Goal: Register for event/course

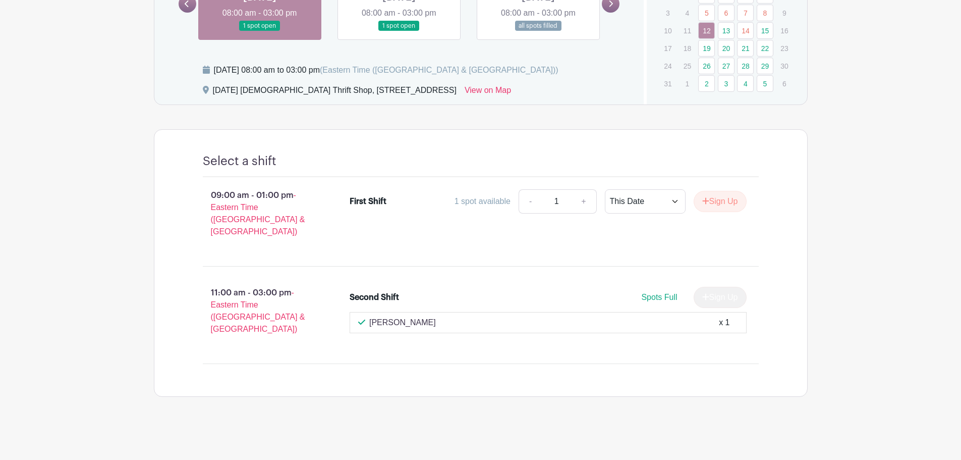
scroll to position [527, 0]
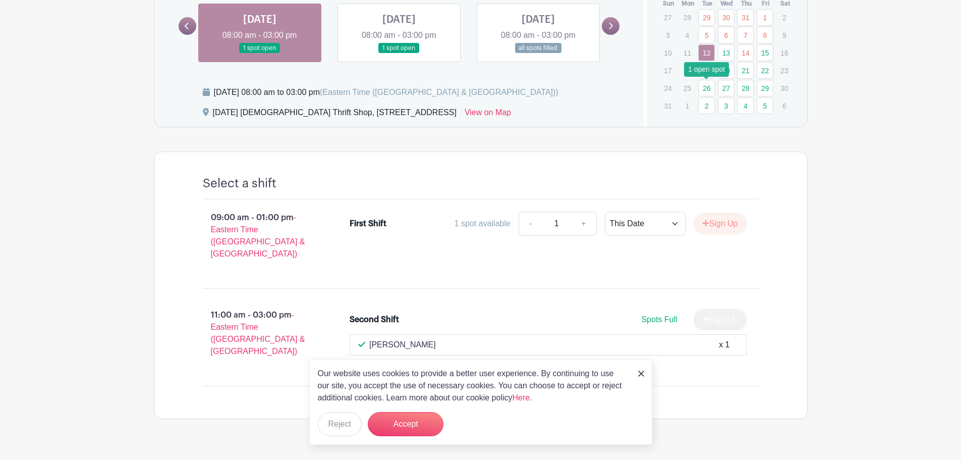
click at [703, 88] on link "26" at bounding box center [706, 88] width 17 height 17
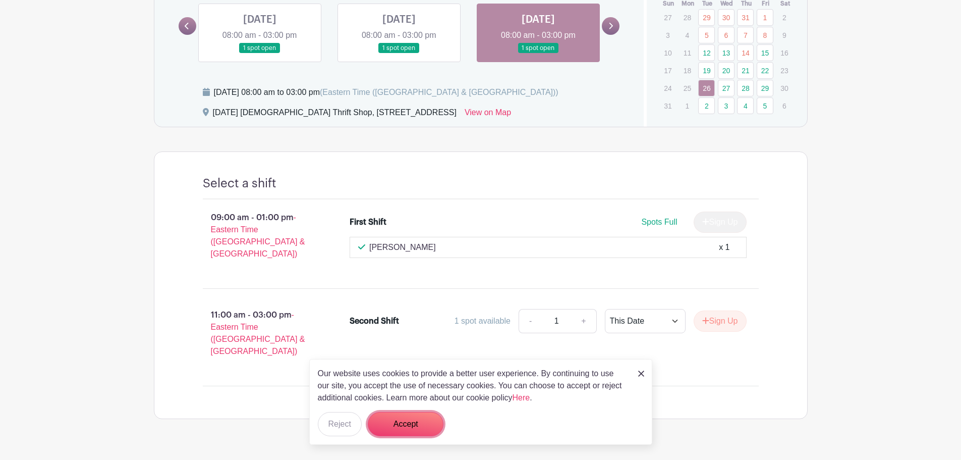
click at [410, 424] on button "Accept" at bounding box center [406, 424] width 76 height 24
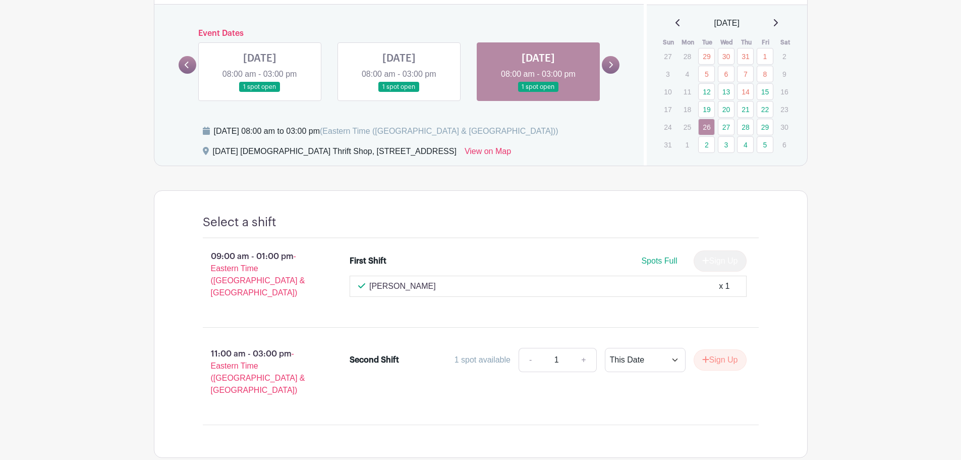
scroll to position [426, 0]
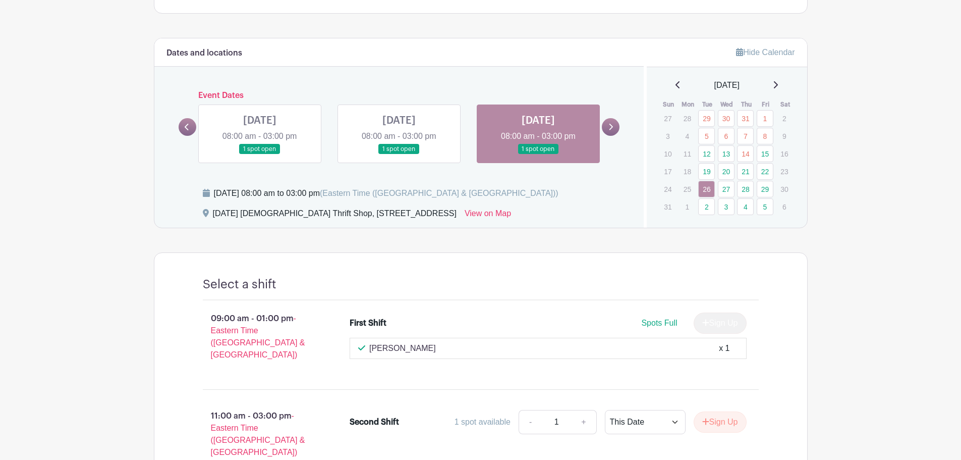
click at [778, 82] on icon at bounding box center [775, 85] width 5 height 8
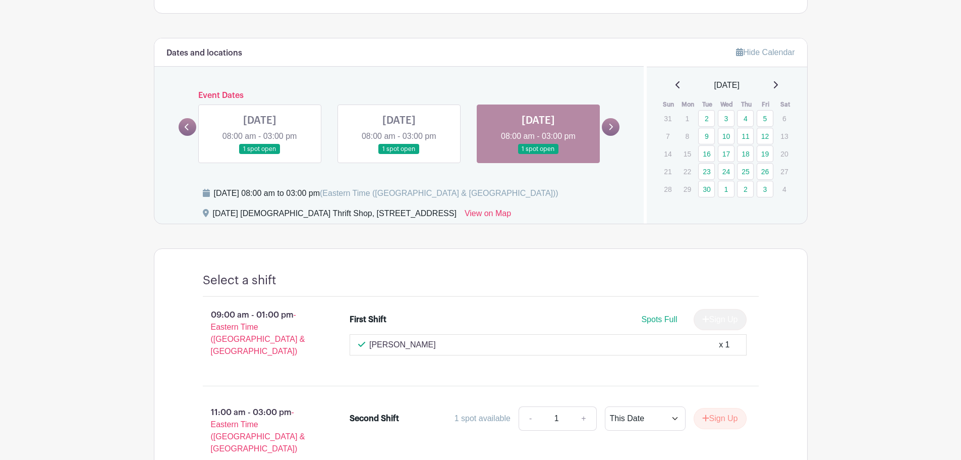
click at [778, 82] on icon at bounding box center [776, 84] width 4 height 7
click at [709, 134] on link "7" at bounding box center [706, 136] width 17 height 17
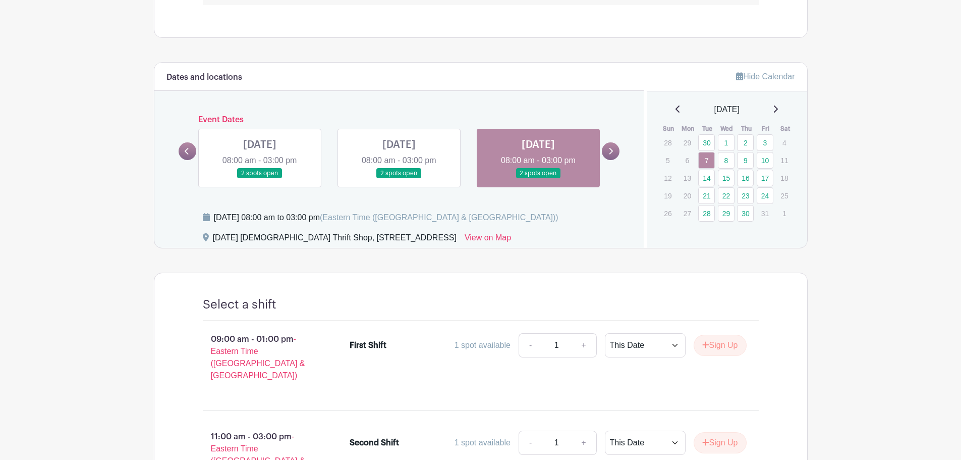
scroll to position [319, 0]
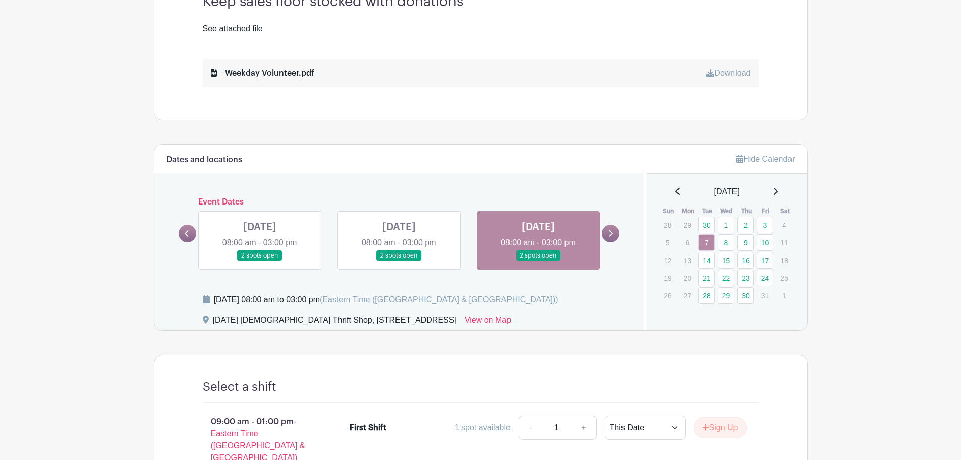
click at [676, 191] on icon at bounding box center [678, 191] width 5 height 8
click at [705, 241] on link "9" at bounding box center [706, 242] width 17 height 17
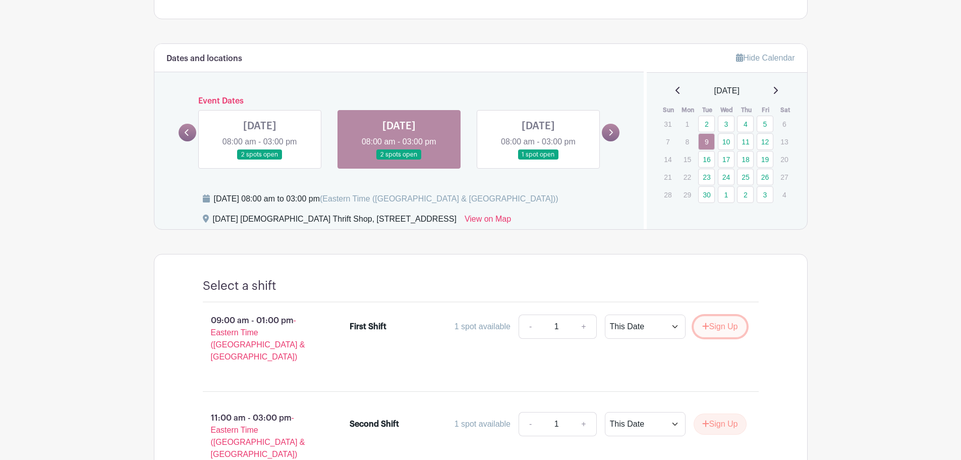
click at [721, 329] on button "Sign Up" at bounding box center [720, 326] width 53 height 21
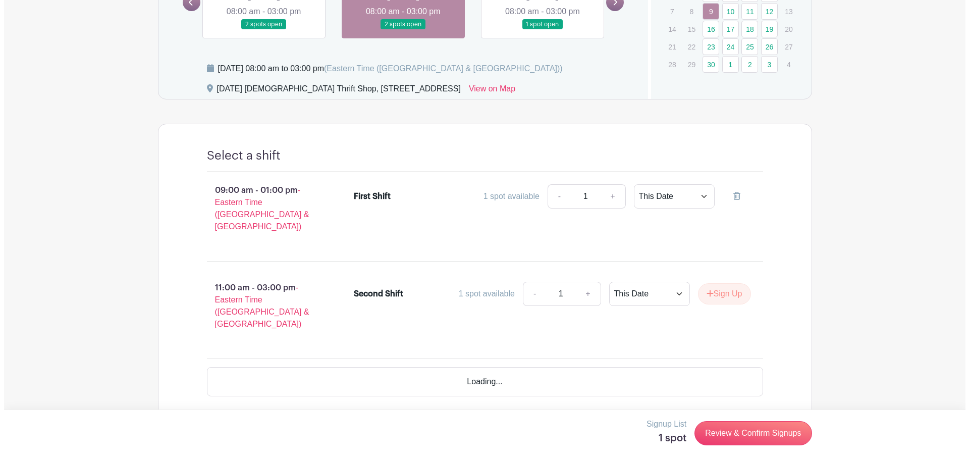
scroll to position [521, 0]
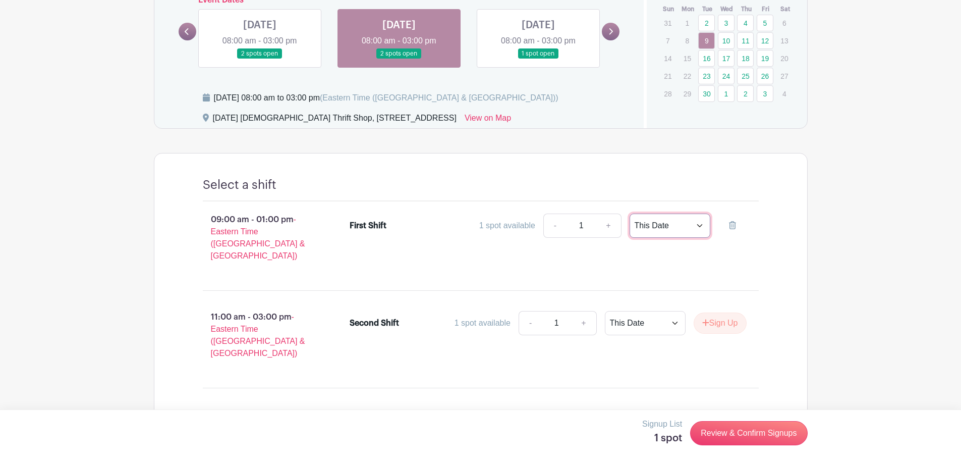
click at [673, 227] on select "This Date Select Dates" at bounding box center [670, 225] width 81 height 24
click at [759, 426] on link "Review & Confirm Signups" at bounding box center [748, 433] width 117 height 24
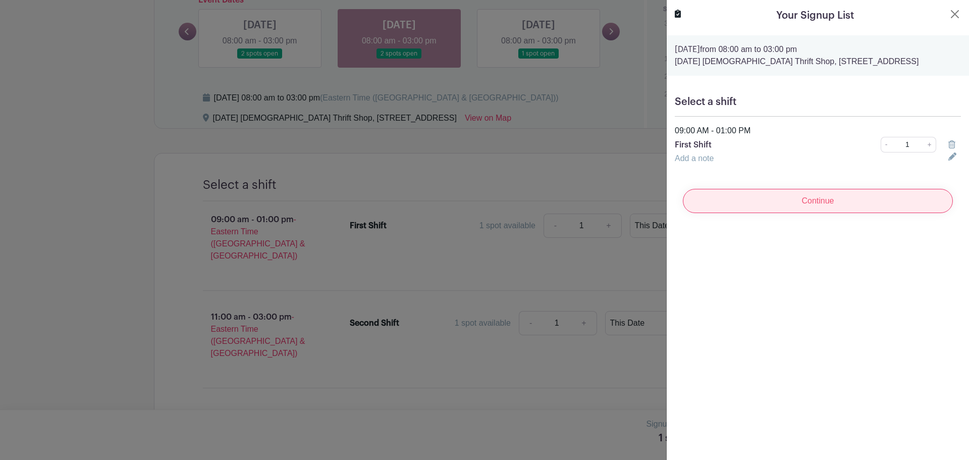
click at [795, 193] on input "Continue" at bounding box center [818, 201] width 270 height 24
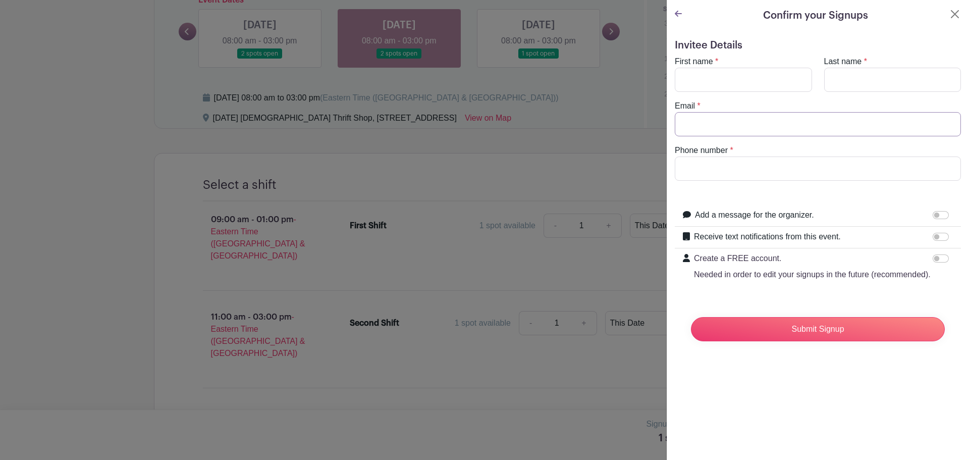
type input "[EMAIL_ADDRESS][DOMAIN_NAME]"
drag, startPoint x: 732, startPoint y: 170, endPoint x: 728, endPoint y: 165, distance: 6.2
click at [732, 170] on input "Phone number" at bounding box center [817, 168] width 286 height 24
click at [748, 80] on input "First name" at bounding box center [742, 80] width 137 height 24
type input "[PERSON_NAME]"
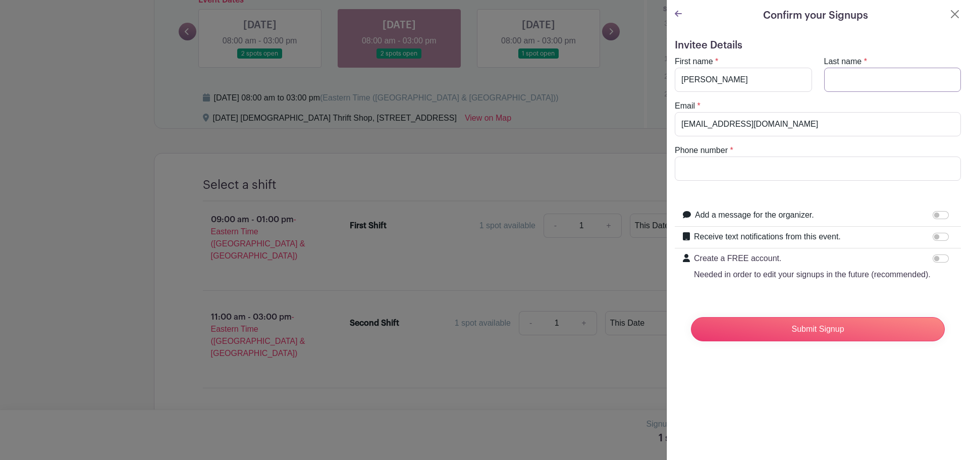
type input "[PERSON_NAME]"
type input "3215014492"
click at [830, 341] on input "Submit Signup" at bounding box center [818, 329] width 254 height 24
